Goal: Transaction & Acquisition: Purchase product/service

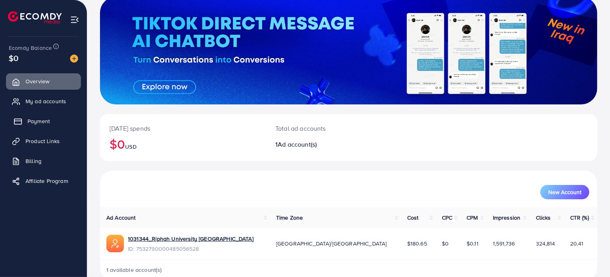
scroll to position [41, 0]
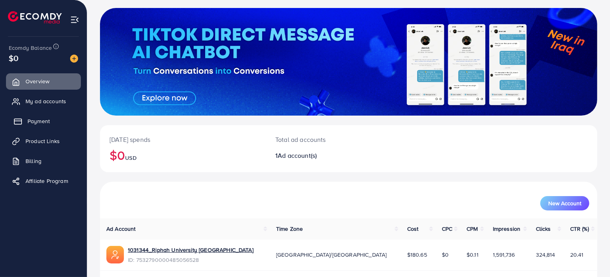
click at [35, 119] on span "Payment" at bounding box center [38, 121] width 22 height 8
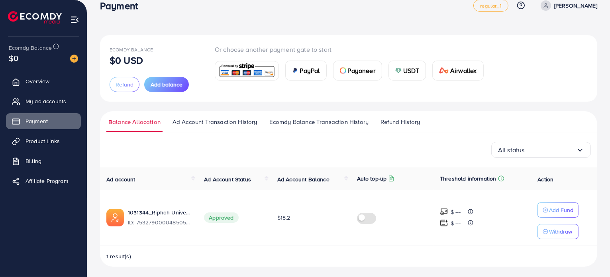
scroll to position [16, 0]
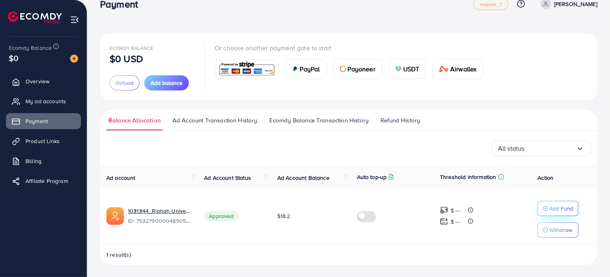
click at [569, 210] on p "Add Fund" at bounding box center [561, 209] width 24 height 10
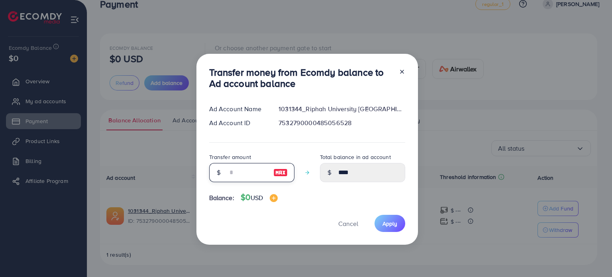
click at [241, 174] on input "number" at bounding box center [247, 172] width 40 height 19
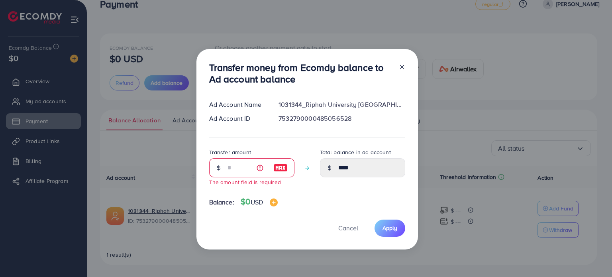
click at [399, 70] on icon at bounding box center [402, 67] width 6 height 6
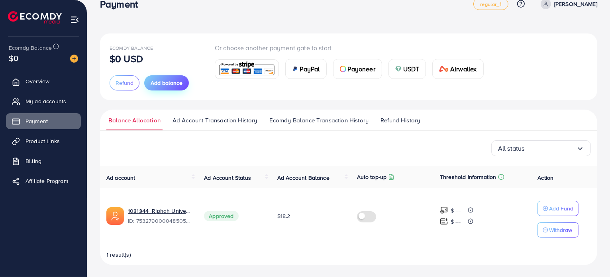
click at [176, 80] on span "Add balance" at bounding box center [167, 83] width 32 height 8
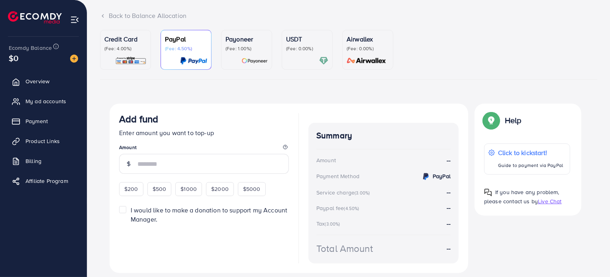
scroll to position [72, 0]
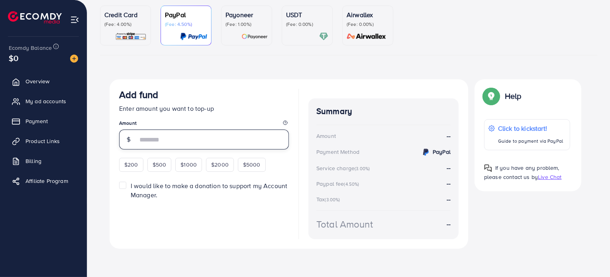
click at [151, 138] on input "number" at bounding box center [212, 139] width 151 height 20
click at [127, 17] on p "Credit Card" at bounding box center [125, 15] width 42 height 10
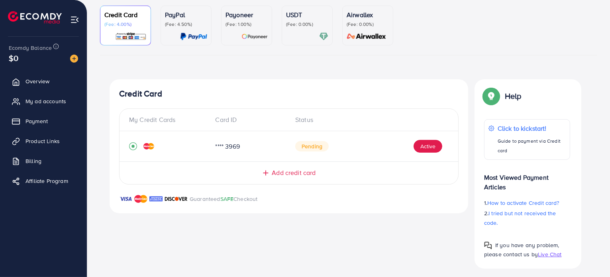
click at [263, 23] on p "(Fee: 1.00%)" at bounding box center [246, 24] width 42 height 6
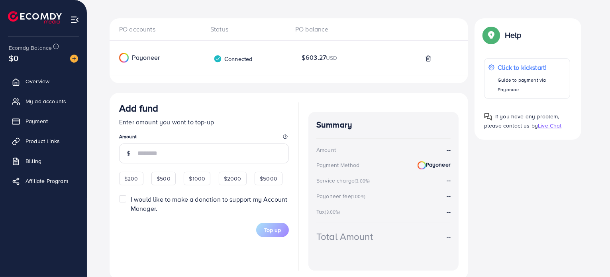
scroll to position [134, 0]
click at [151, 145] on input "number" at bounding box center [212, 153] width 151 height 20
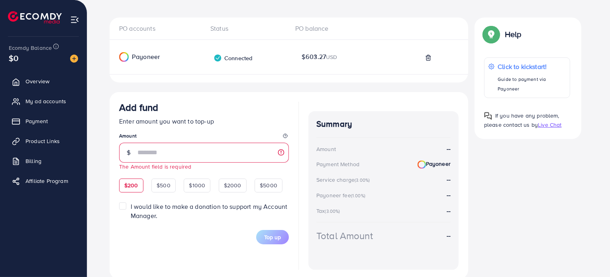
click at [129, 180] on div "$200" at bounding box center [131, 185] width 24 height 14
type input "***"
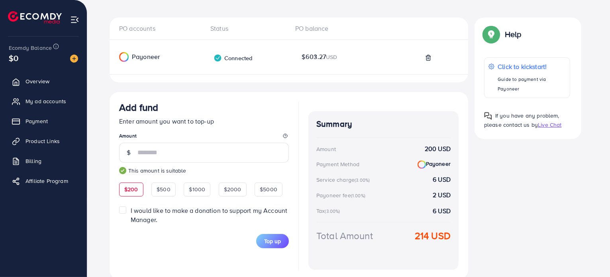
click at [124, 205] on span "Add fund Enter amount you want to top-up Amount *** This amount is suitable $20…" at bounding box center [204, 175] width 170 height 147
click at [131, 208] on label "I would like to make a donation to support my Account Manager." at bounding box center [210, 215] width 158 height 18
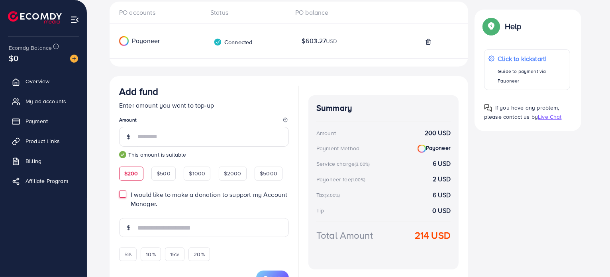
scroll to position [150, 0]
click at [127, 197] on div "I would like to make a donation to support my Account Manager." at bounding box center [204, 199] width 170 height 18
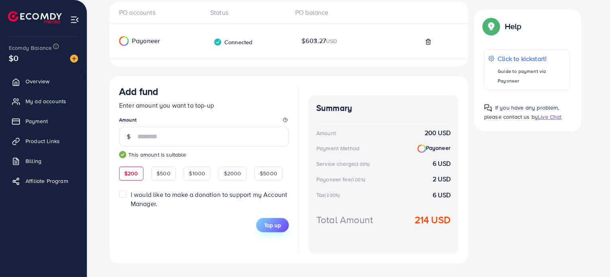
click at [275, 227] on span "Top up" at bounding box center [272, 225] width 17 height 8
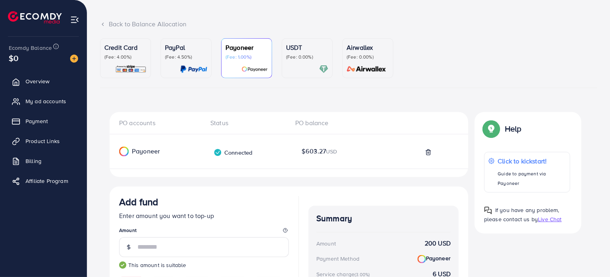
scroll to position [0, 0]
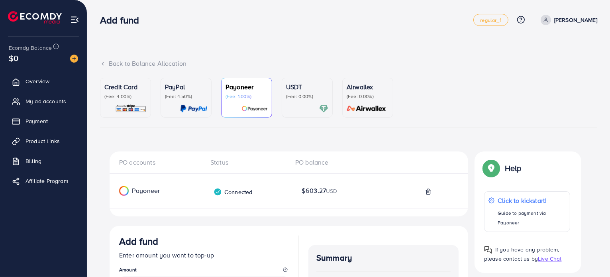
click at [142, 63] on div "Back to Balance Allocation" at bounding box center [348, 63] width 497 height 9
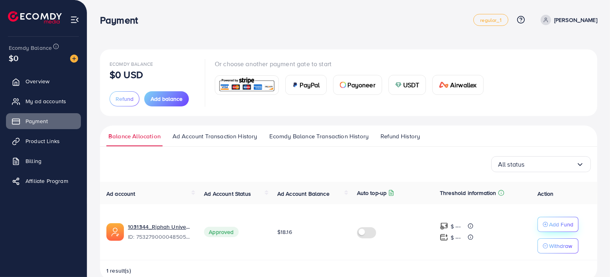
click at [554, 223] on p "Add Fund" at bounding box center [561, 224] width 24 height 10
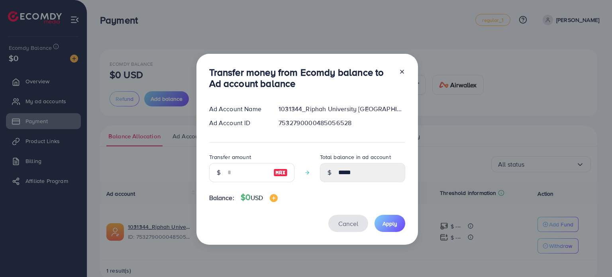
click at [346, 217] on button "Cancel" at bounding box center [348, 223] width 40 height 17
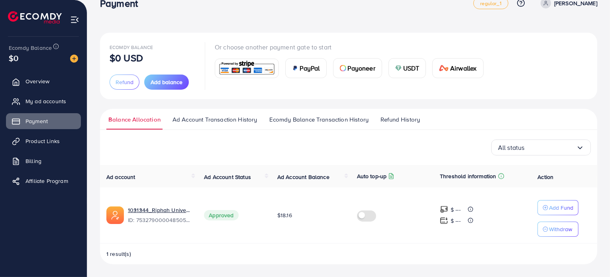
scroll to position [16, 0]
click at [564, 207] on p "Add Fund" at bounding box center [561, 209] width 24 height 10
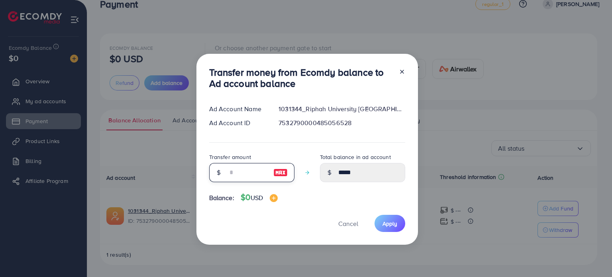
click at [258, 174] on input "number" at bounding box center [247, 172] width 40 height 19
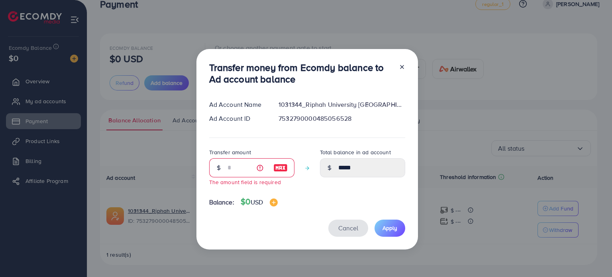
click at [347, 222] on button "Cancel" at bounding box center [348, 227] width 40 height 17
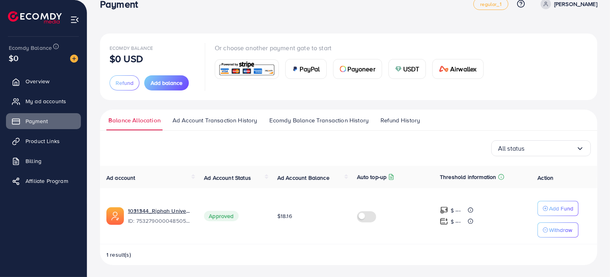
click at [315, 148] on div "All status Loading..." at bounding box center [348, 148] width 484 height 16
click at [226, 120] on span "Ad Account Transaction History" at bounding box center [214, 120] width 85 height 9
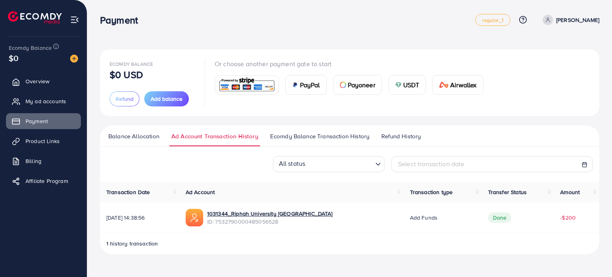
click at [129, 141] on link "Balance Allocation" at bounding box center [133, 139] width 55 height 14
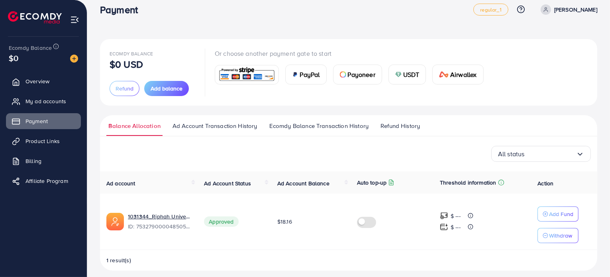
scroll to position [16, 0]
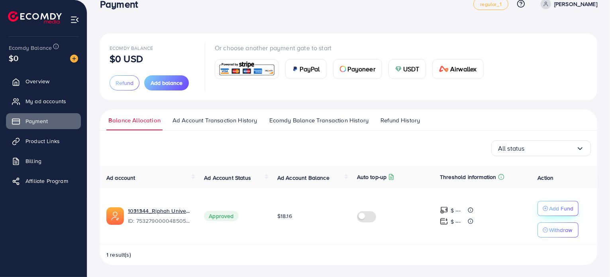
click at [568, 215] on button "Add Fund" at bounding box center [557, 208] width 41 height 15
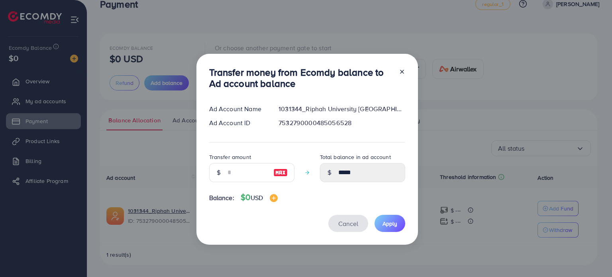
click at [346, 221] on span "Cancel" at bounding box center [348, 223] width 20 height 9
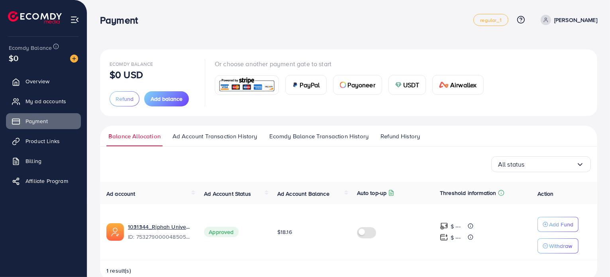
click at [366, 233] on label at bounding box center [368, 231] width 22 height 9
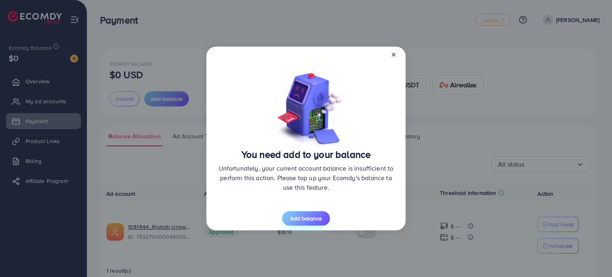
click at [307, 218] on span "Add balance" at bounding box center [306, 218] width 32 height 8
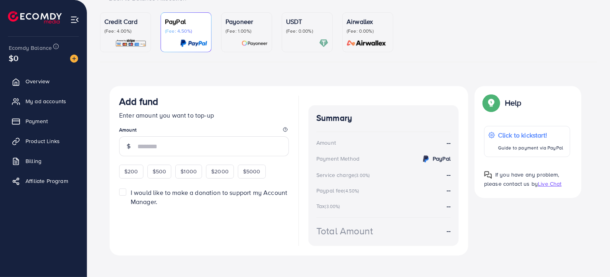
click at [244, 23] on p "Payoneer" at bounding box center [246, 22] width 42 height 10
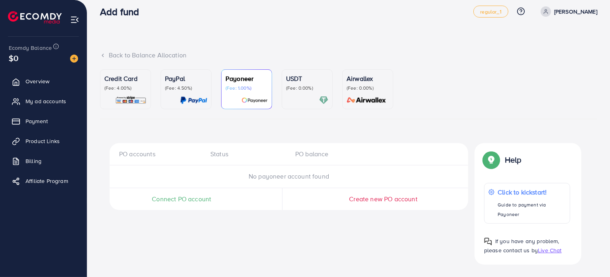
click at [551, 16] on span at bounding box center [545, 11] width 10 height 10
click at [408, 52] on div "Back to Balance Allocation" at bounding box center [348, 55] width 497 height 9
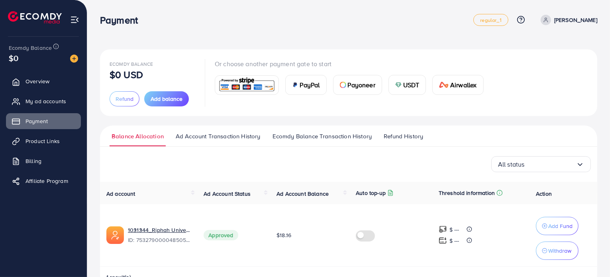
click at [345, 87] on div "Payoneer" at bounding box center [357, 84] width 48 height 19
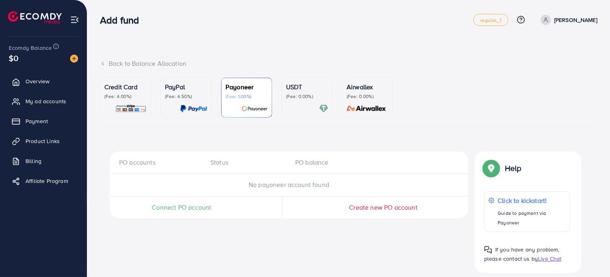
click at [133, 90] on p "Credit Card" at bounding box center [125, 87] width 42 height 10
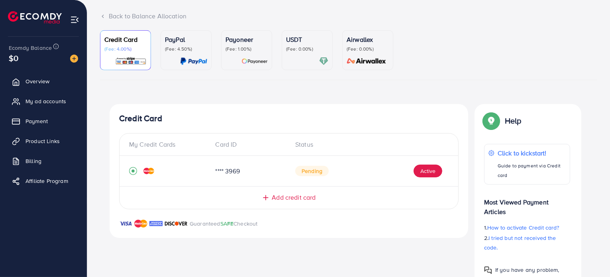
scroll to position [48, 0]
click at [241, 52] on div "Payoneer (Fee: 1.00%)" at bounding box center [246, 49] width 42 height 31
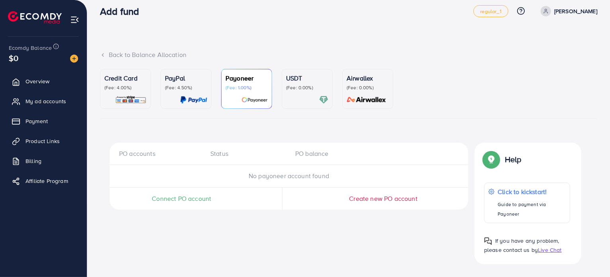
scroll to position [8, 0]
click at [551, 250] on span "Live Chat" at bounding box center [549, 250] width 23 height 8
